Goal: Information Seeking & Learning: Learn about a topic

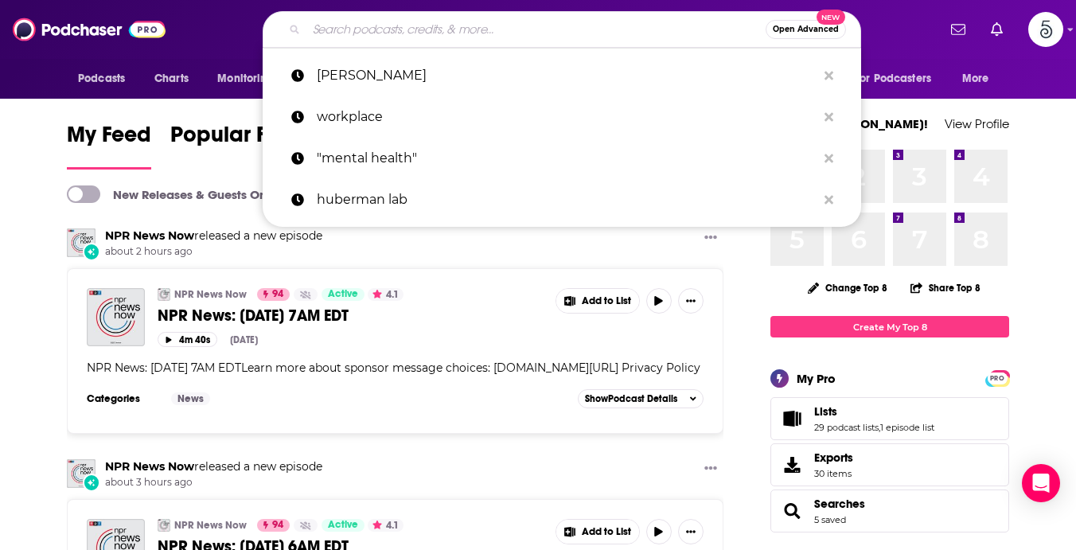
click at [492, 33] on input "Search podcasts, credits, & more..." at bounding box center [535, 29] width 459 height 25
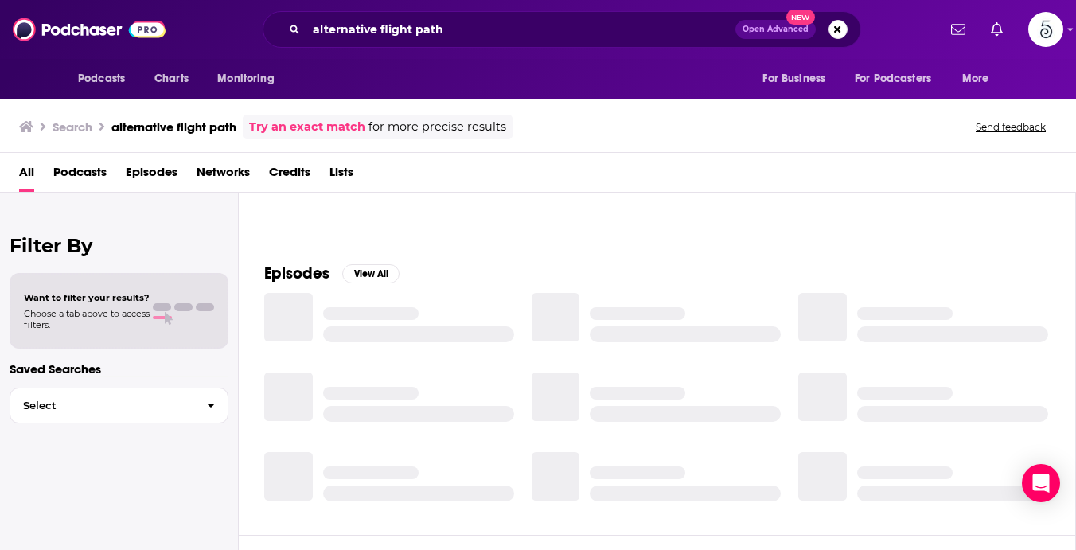
scroll to position [170, 0]
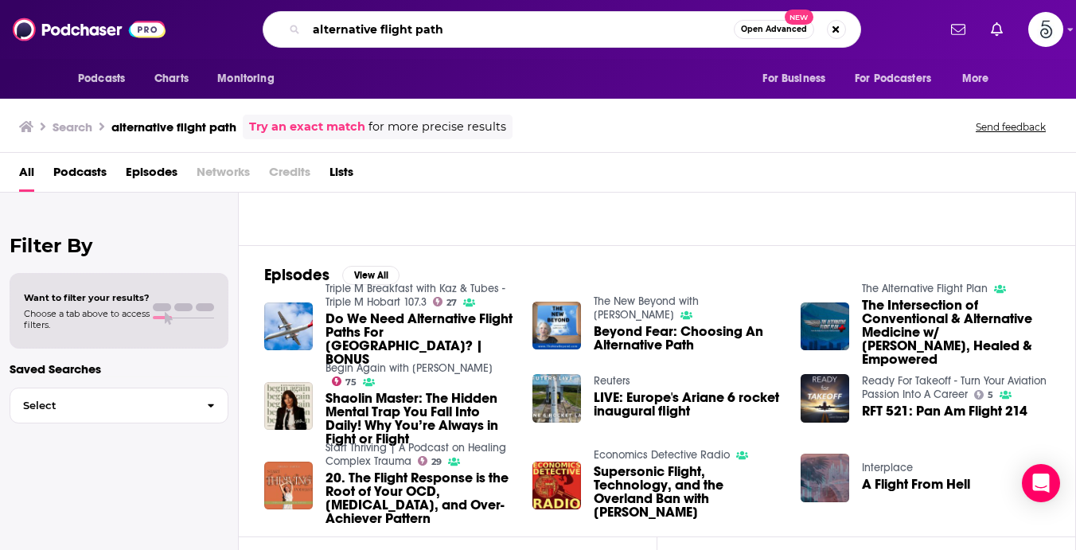
drag, startPoint x: 470, startPoint y: 25, endPoint x: 412, endPoint y: 29, distance: 57.5
click at [415, 29] on input "alternative flight path" at bounding box center [519, 29] width 427 height 25
type input "alternative flight plan"
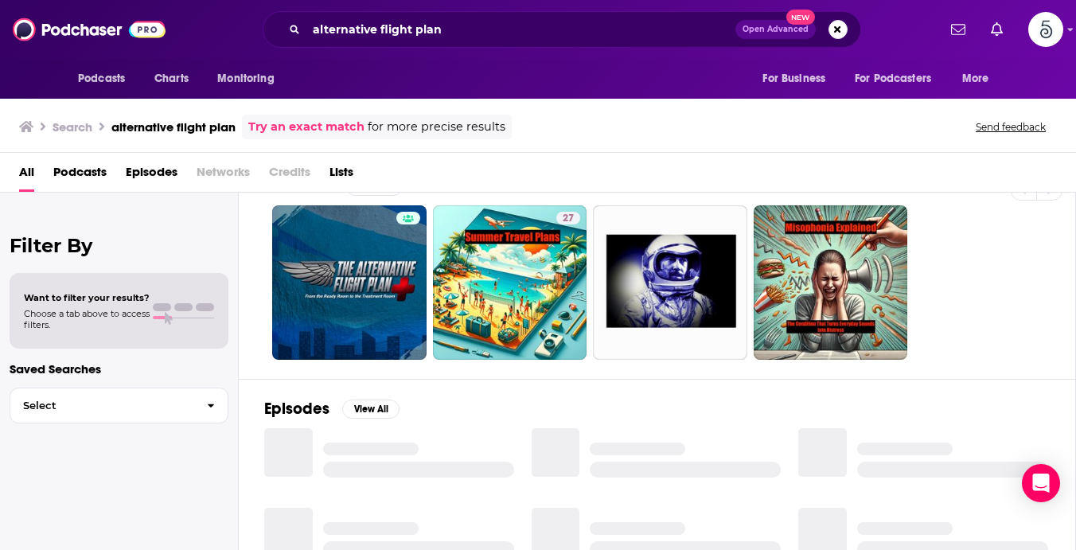
scroll to position [5, 0]
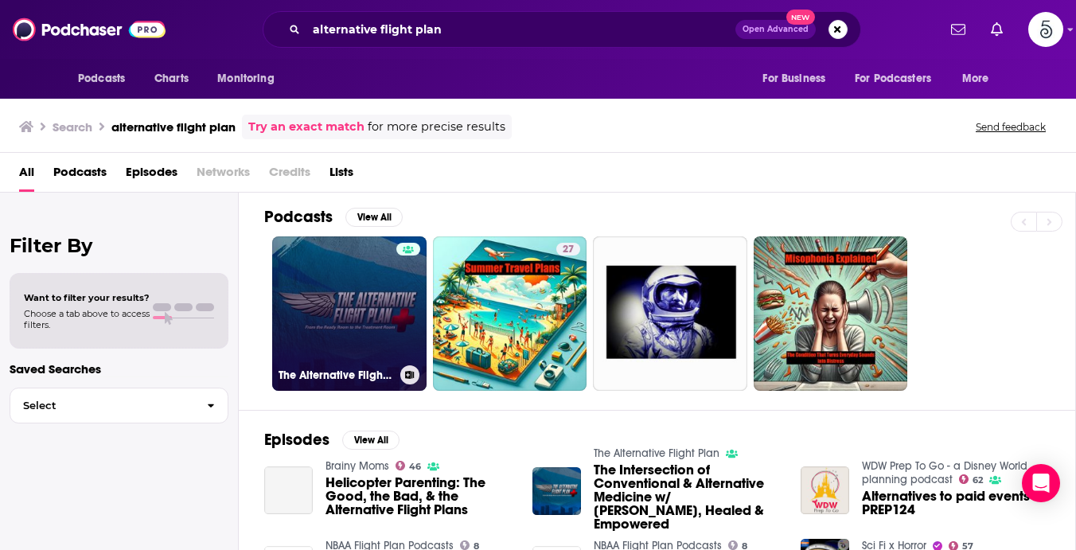
click at [373, 341] on link "The Alternative Flight Plan" at bounding box center [349, 313] width 154 height 154
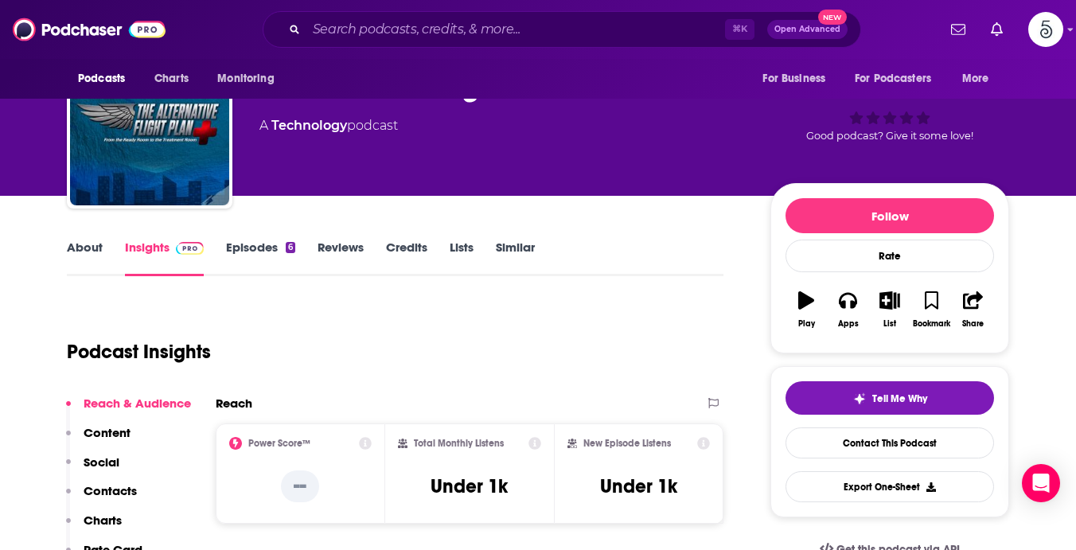
scroll to position [29, 0]
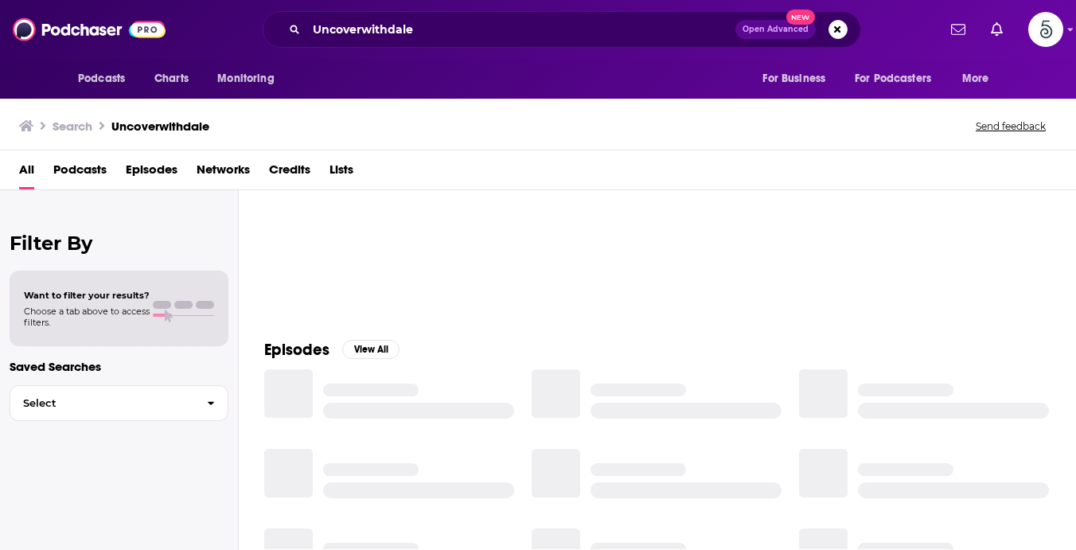
scroll to position [11, 0]
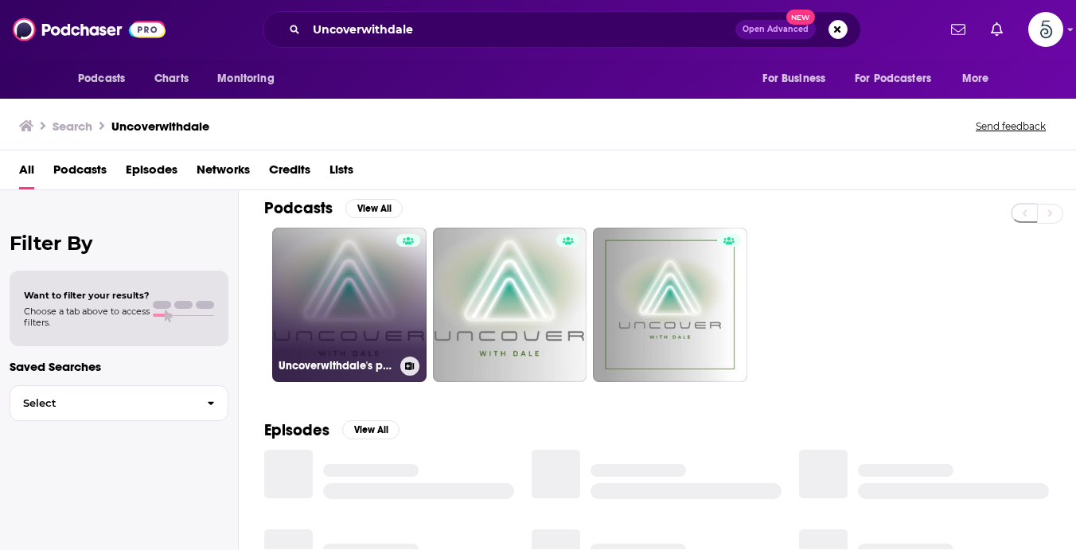
click at [315, 307] on link "Uncoverwithdale's podcast" at bounding box center [349, 305] width 154 height 154
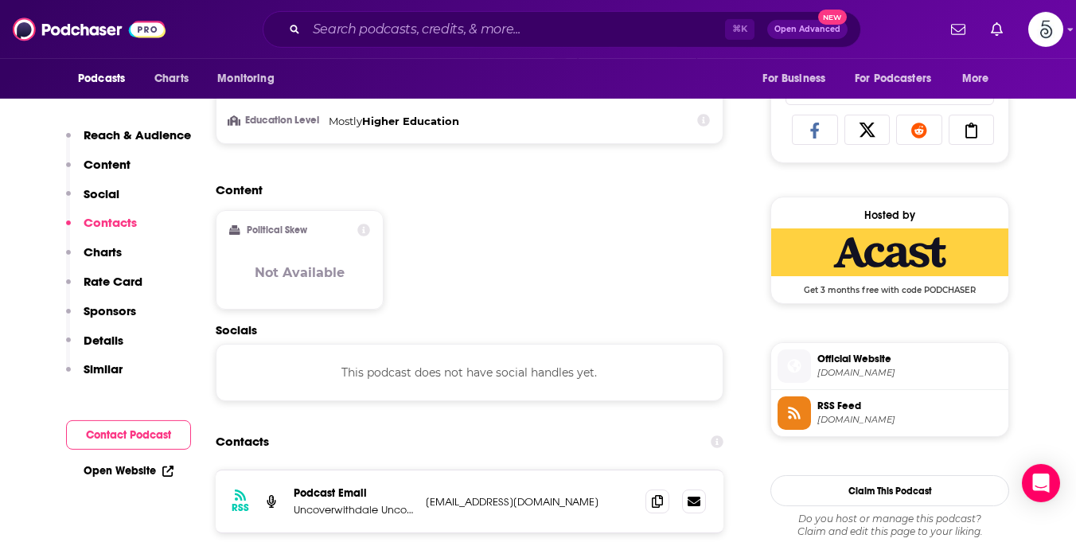
scroll to position [1030, 0]
